Goal: Transaction & Acquisition: Purchase product/service

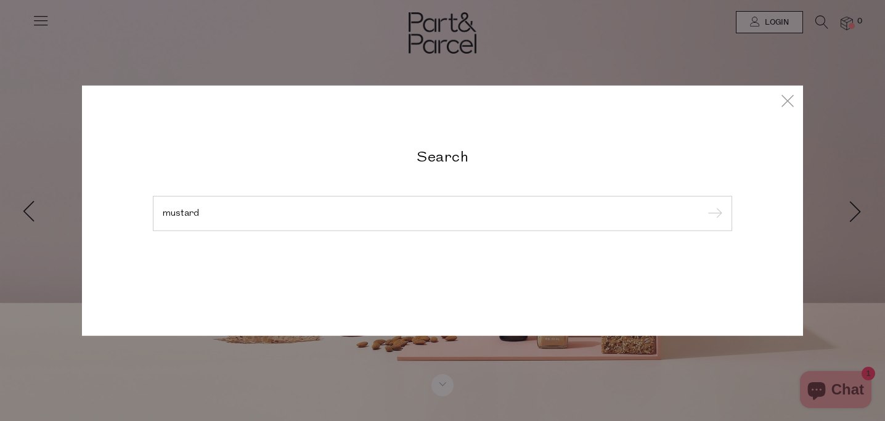
type input "mustard"
click at [704, 205] on input "submit" at bounding box center [713, 214] width 18 height 18
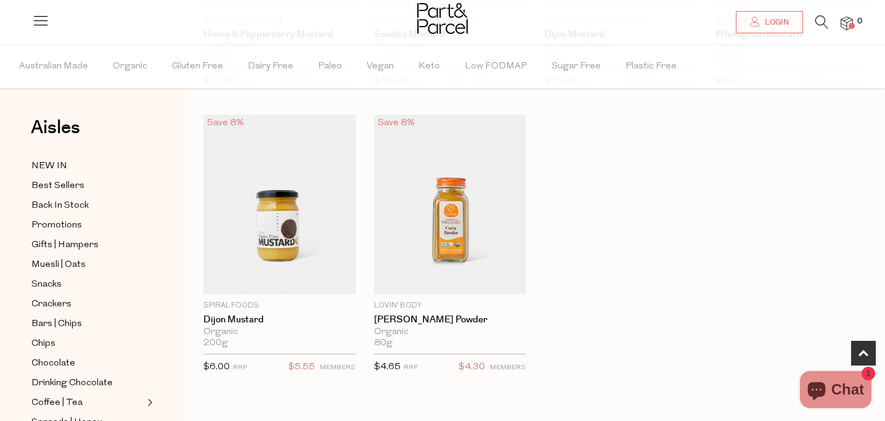
scroll to position [326, 0]
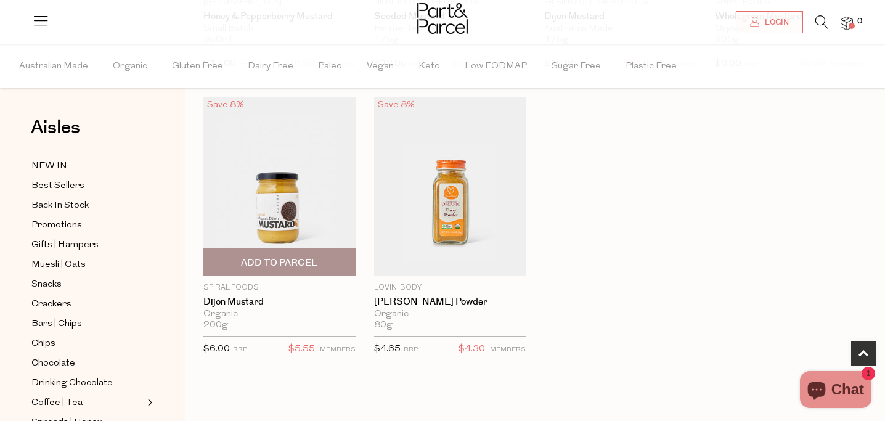
click at [283, 194] on img at bounding box center [279, 186] width 152 height 179
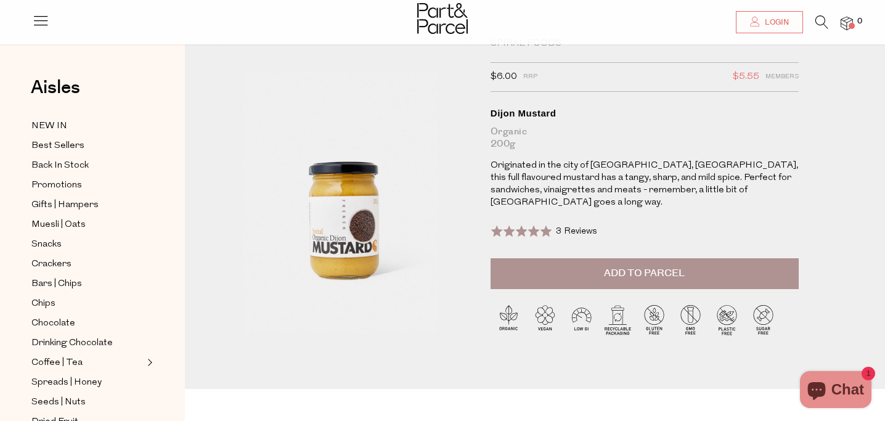
scroll to position [42, 0]
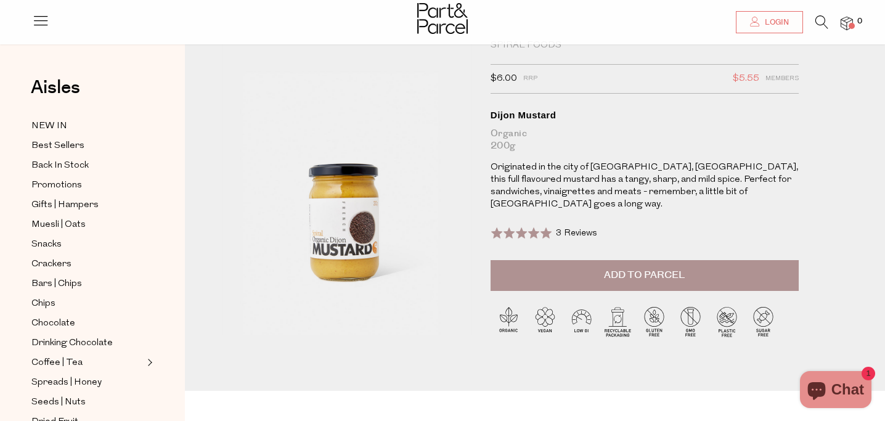
click at [680, 268] on span "Add to Parcel" at bounding box center [644, 275] width 81 height 14
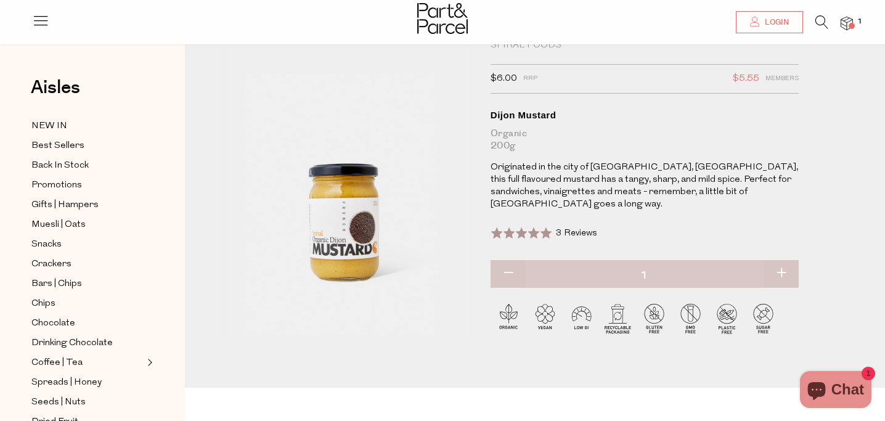
scroll to position [0, 0]
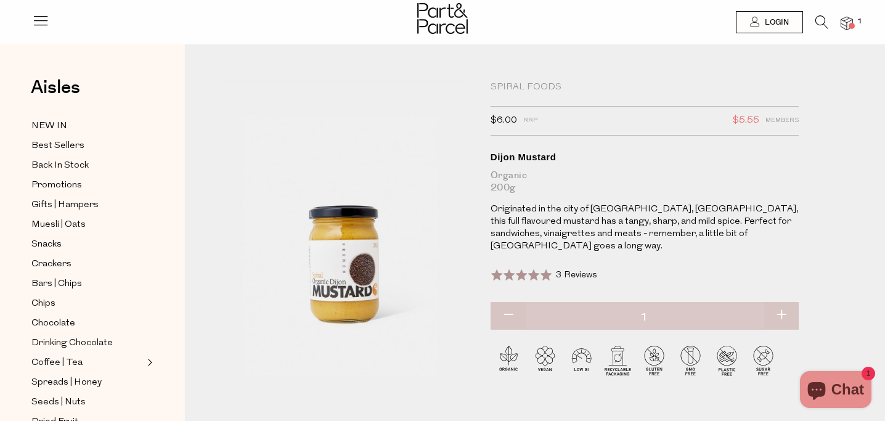
click at [39, 20] on icon at bounding box center [40, 20] width 17 height 17
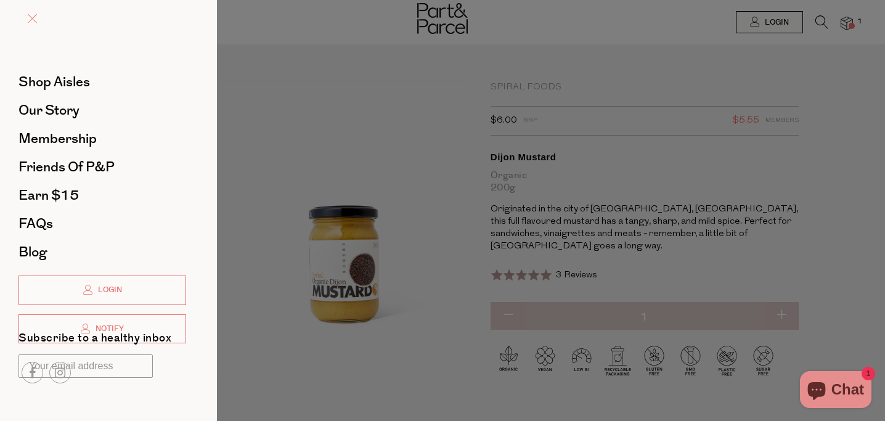
click at [28, 19] on span at bounding box center [32, 18] width 9 height 9
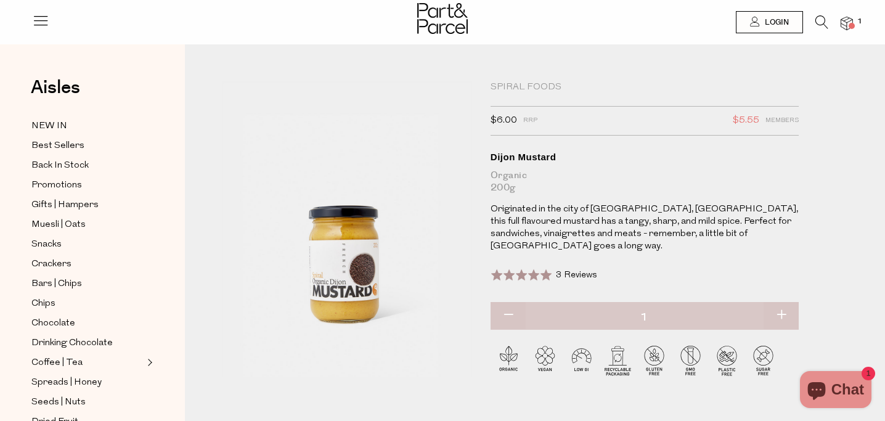
click at [818, 19] on icon at bounding box center [821, 22] width 13 height 14
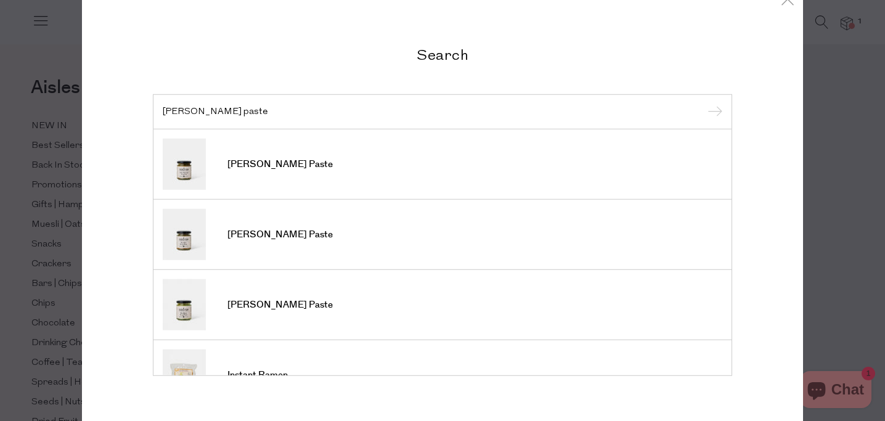
type input "curry paste"
click at [704, 103] on input "submit" at bounding box center [713, 112] width 18 height 18
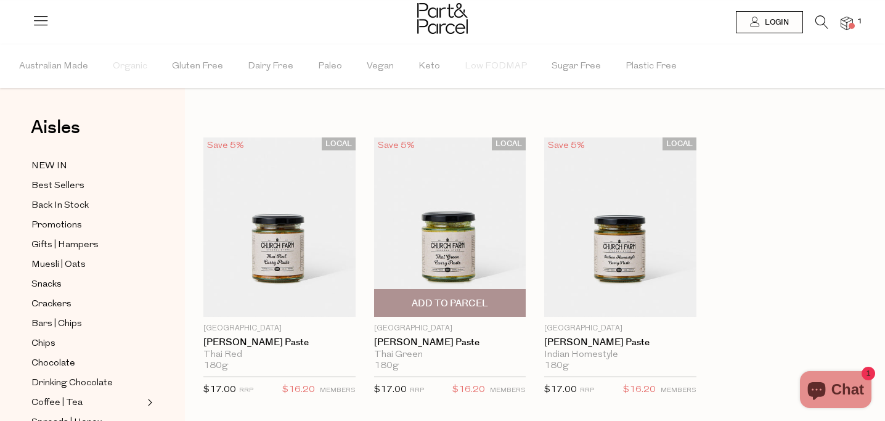
click at [461, 261] on img at bounding box center [450, 226] width 152 height 179
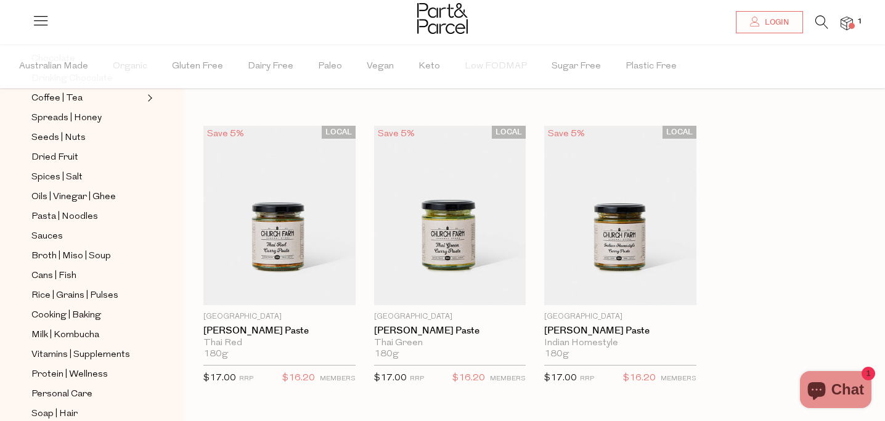
scroll to position [310, 0]
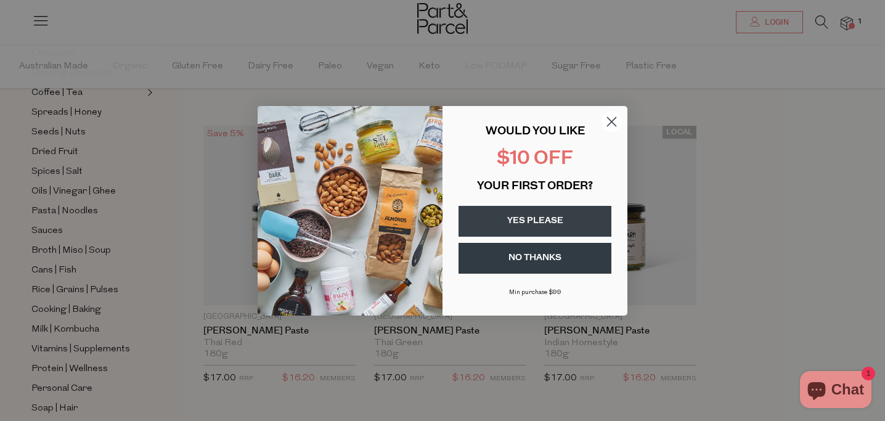
click at [612, 121] on icon "Close dialog" at bounding box center [612, 121] width 9 height 9
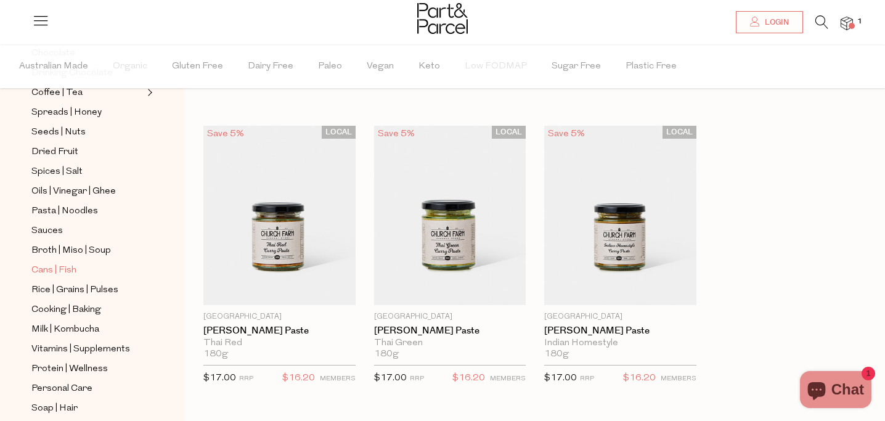
scroll to position [457, 0]
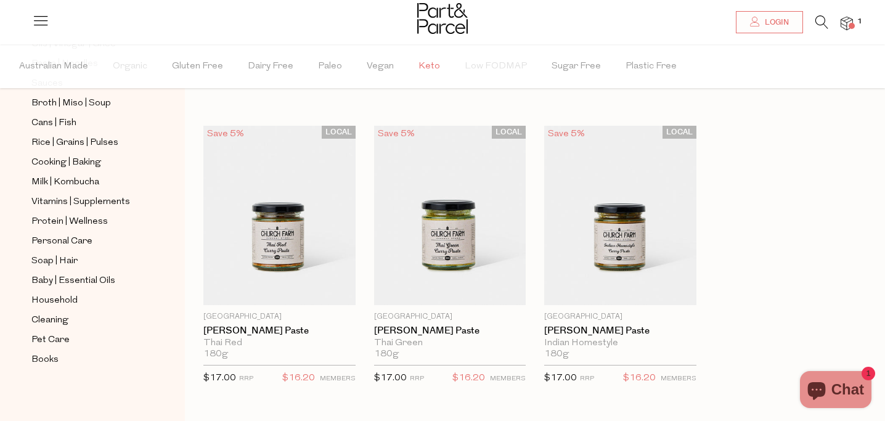
click at [423, 63] on span "Keto" at bounding box center [429, 66] width 22 height 43
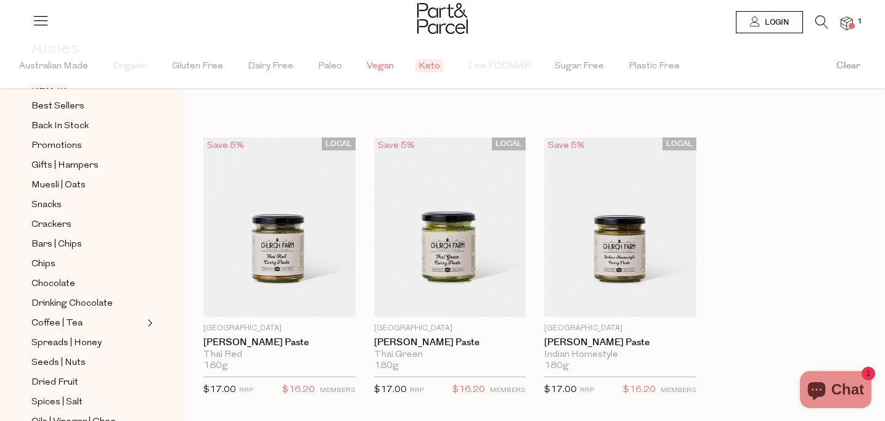
click at [375, 67] on span "Vegan" at bounding box center [380, 66] width 27 height 43
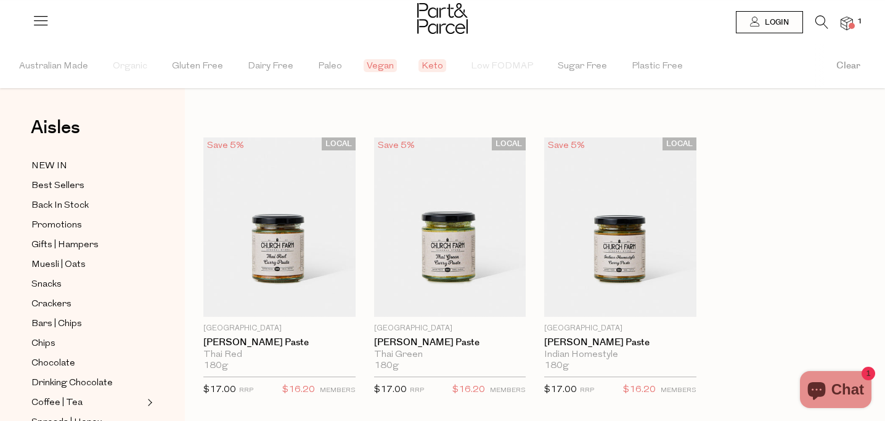
click at [38, 20] on icon at bounding box center [40, 20] width 17 height 17
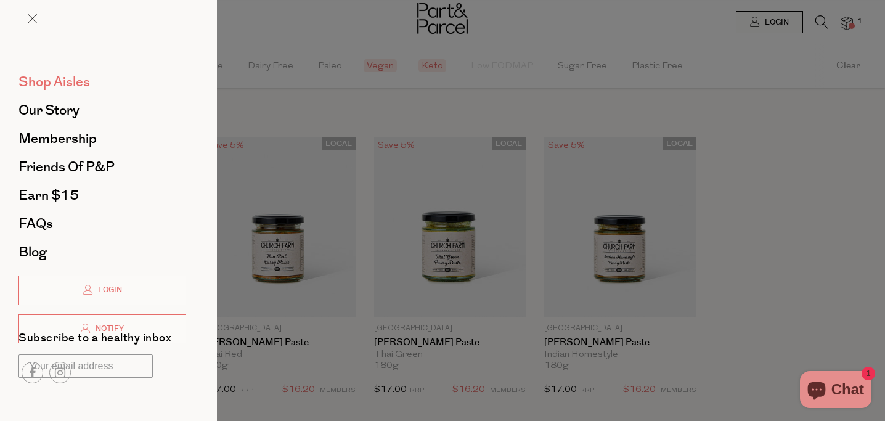
click at [70, 83] on span "Shop Aisles" at bounding box center [53, 82] width 71 height 20
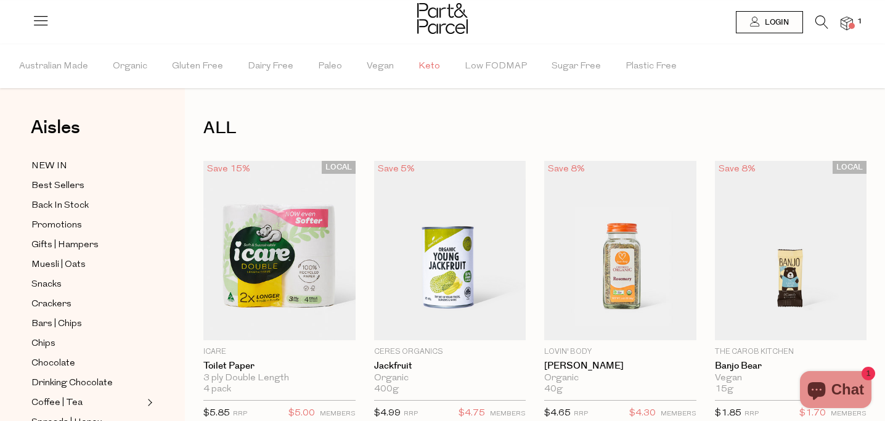
click at [420, 67] on span "Keto" at bounding box center [429, 66] width 22 height 43
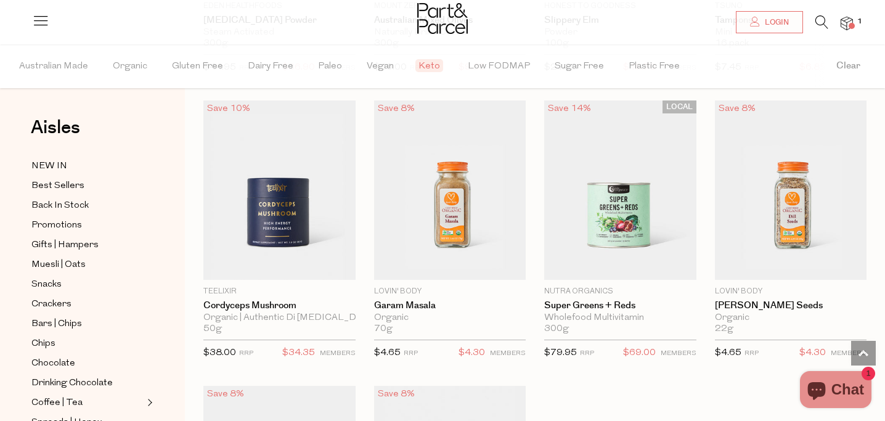
scroll to position [3221, 0]
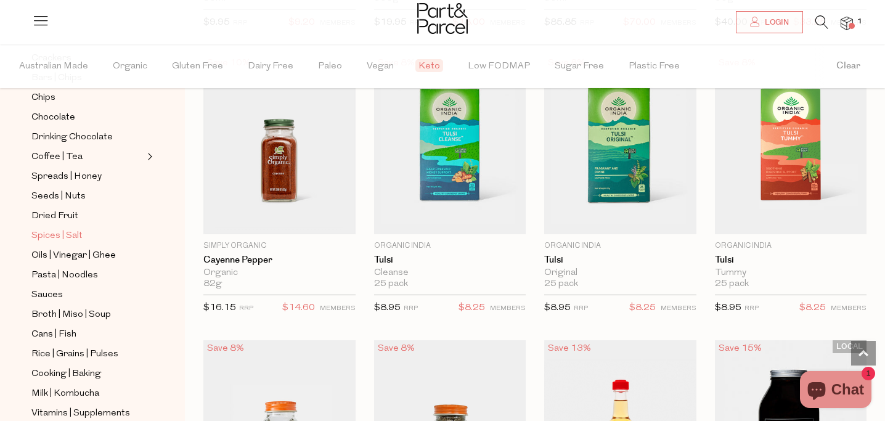
scroll to position [245, 0]
click at [150, 156] on span "Expand/Collapse Coffee | Tea" at bounding box center [148, 154] width 9 height 9
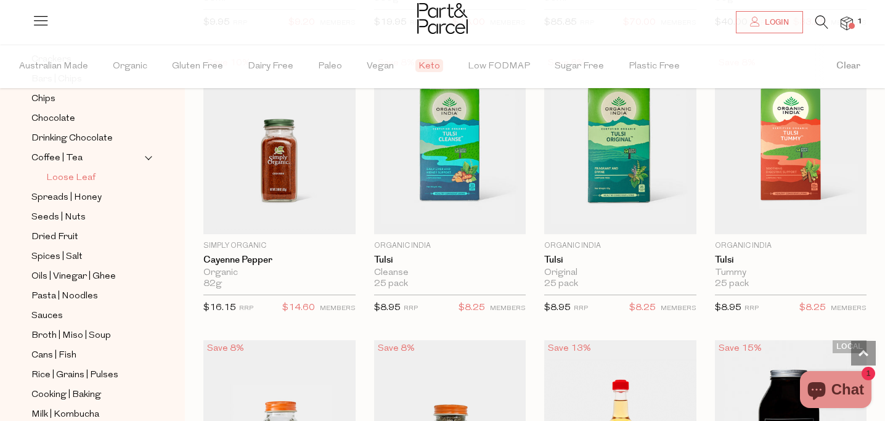
click at [73, 176] on span "Loose Leaf" at bounding box center [70, 178] width 49 height 15
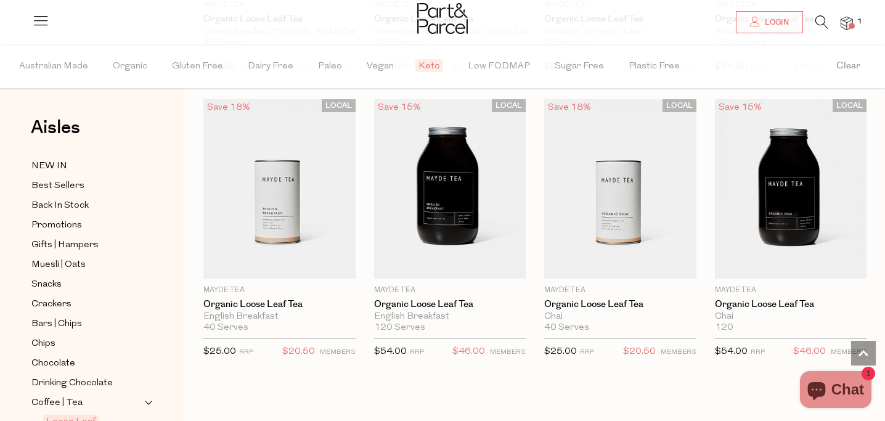
scroll to position [1221, 0]
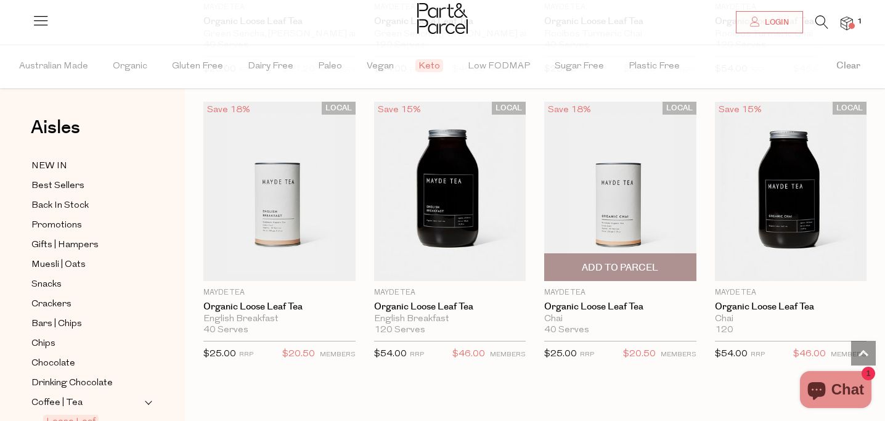
click at [630, 192] on img at bounding box center [620, 191] width 152 height 179
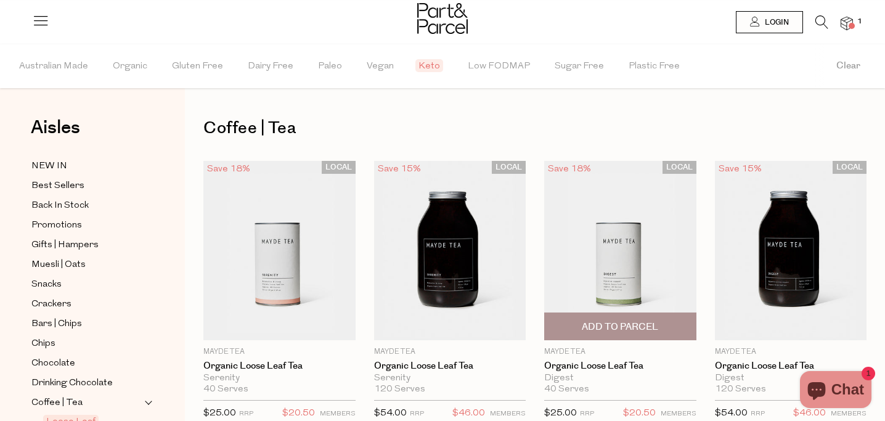
click at [640, 251] on img at bounding box center [620, 250] width 152 height 179
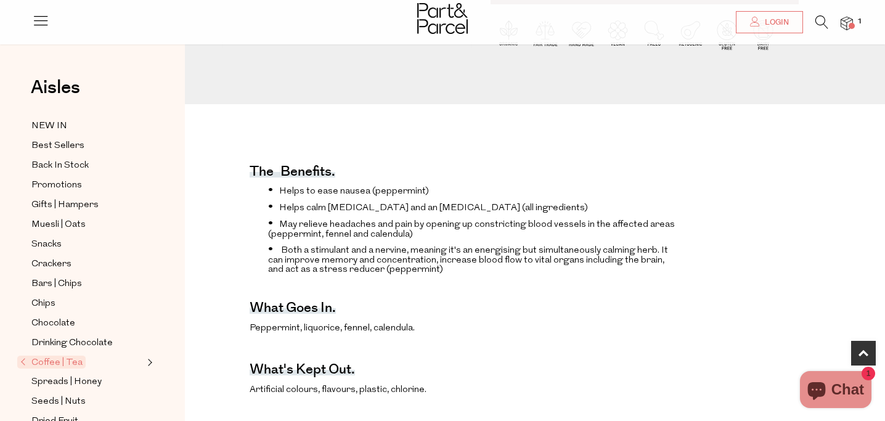
scroll to position [332, 0]
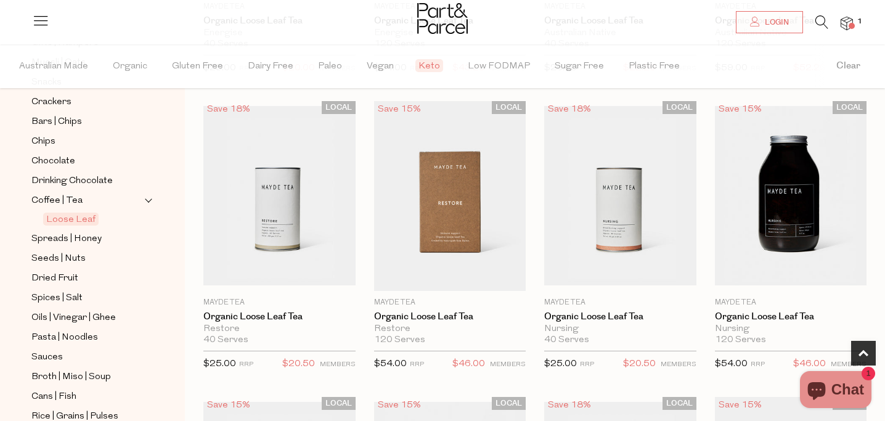
scroll to position [633, 0]
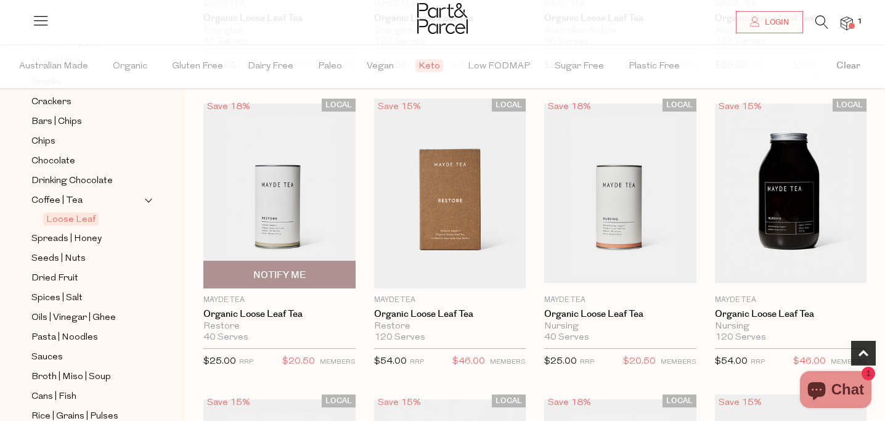
click at [247, 186] on img at bounding box center [279, 193] width 152 height 179
